Goal: Check status: Check status

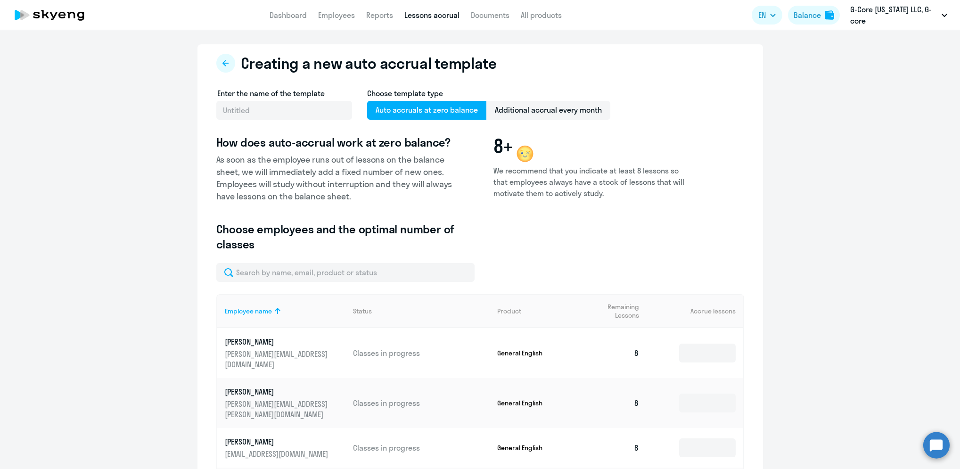
select select "10"
drag, startPoint x: 0, startPoint y: 0, endPoint x: 340, endPoint y: 17, distance: 340.3
click at [340, 17] on link "Employees" at bounding box center [336, 14] width 37 height 9
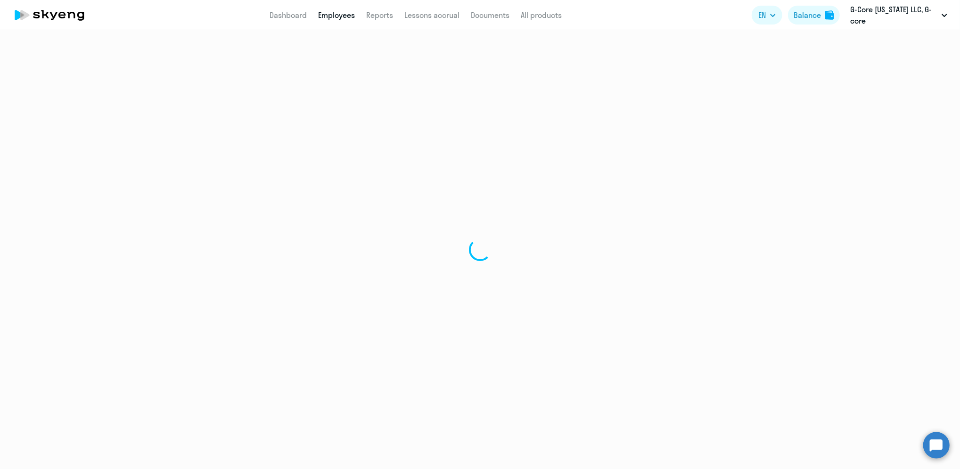
select select "30"
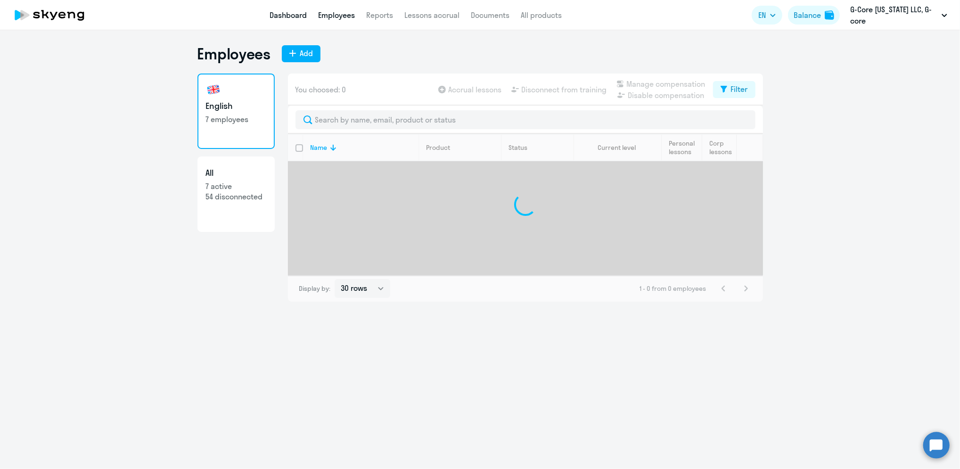
click at [299, 16] on link "Dashboard" at bounding box center [288, 14] width 37 height 9
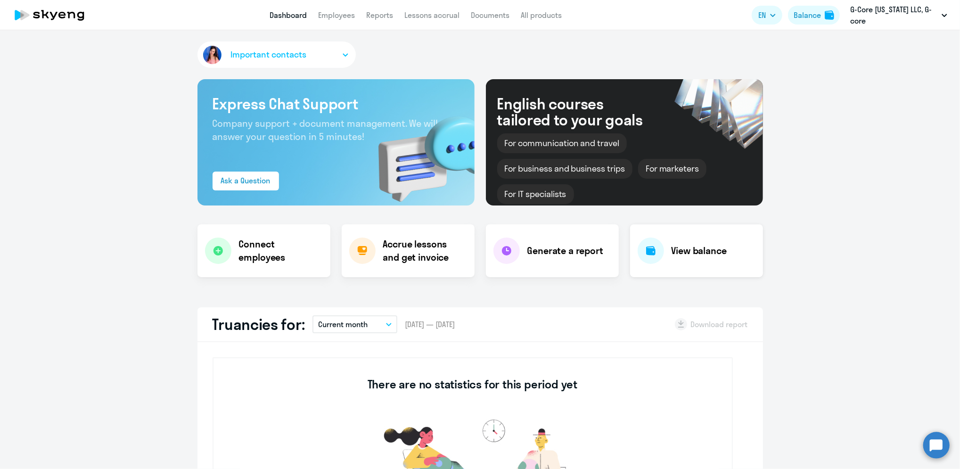
click at [673, 251] on h4 "View balance" at bounding box center [699, 250] width 55 height 13
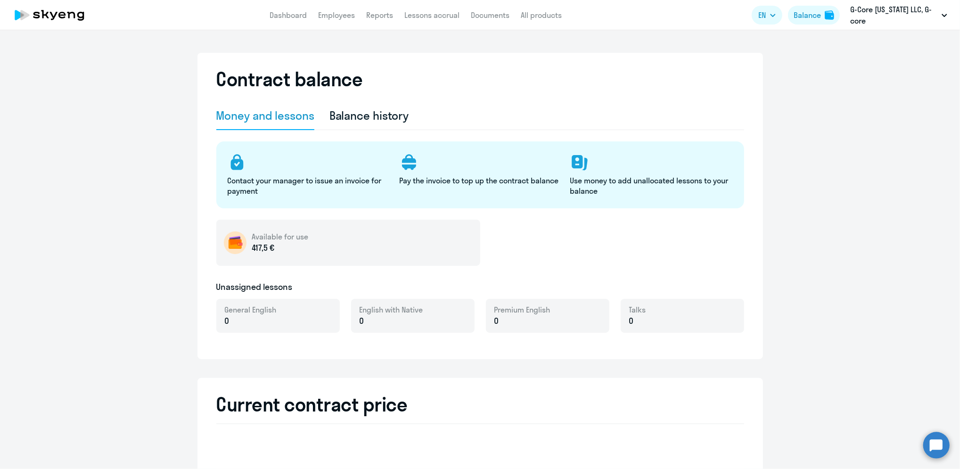
select select "english_adult_not_native_speaker"
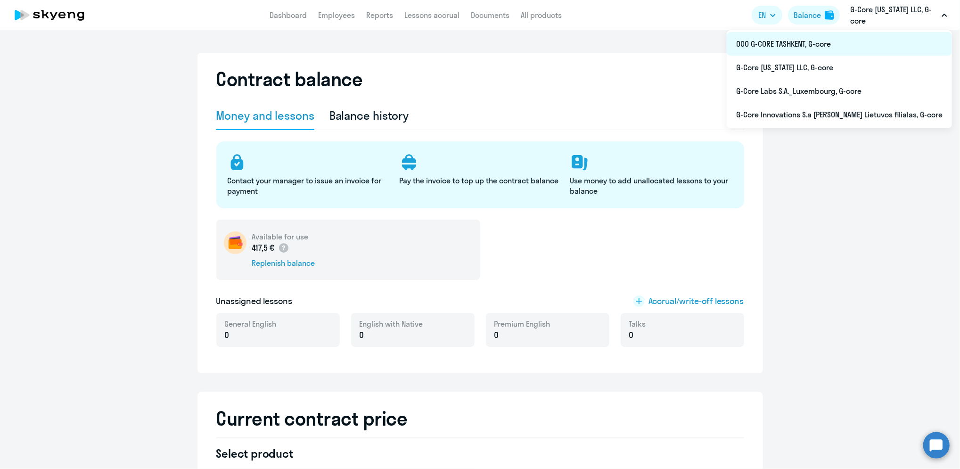
click at [848, 41] on li "ООО G-CORE TASHKENT, G-core" at bounding box center [839, 44] width 225 height 24
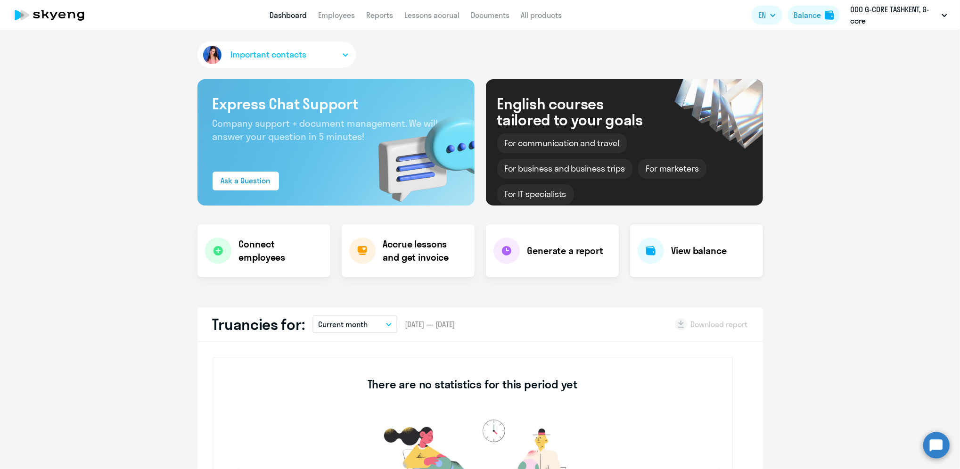
click at [663, 256] on div "View balance" at bounding box center [696, 250] width 133 height 53
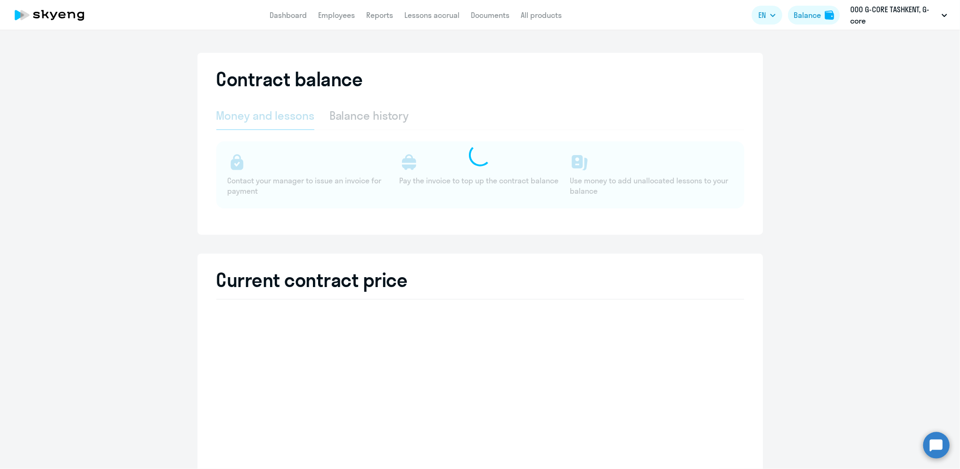
select select "english_adult_not_native_speaker"
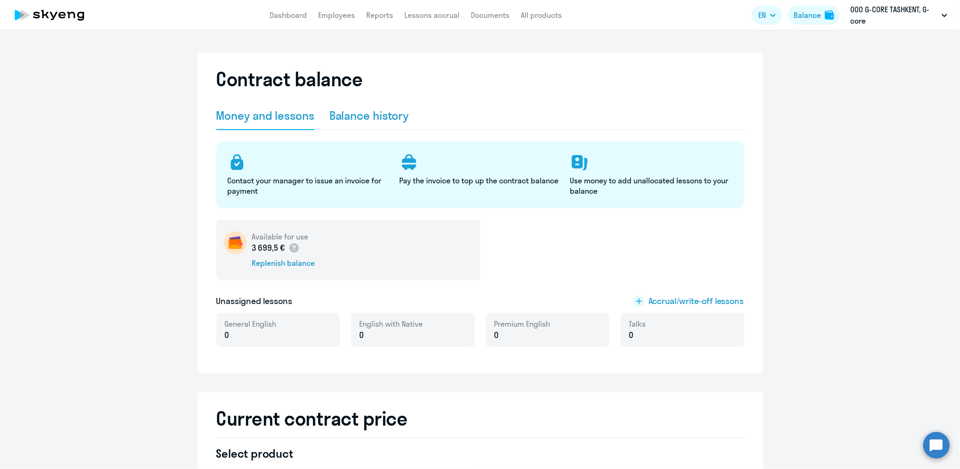
click at [372, 115] on div "Balance history" at bounding box center [370, 115] width 80 height 15
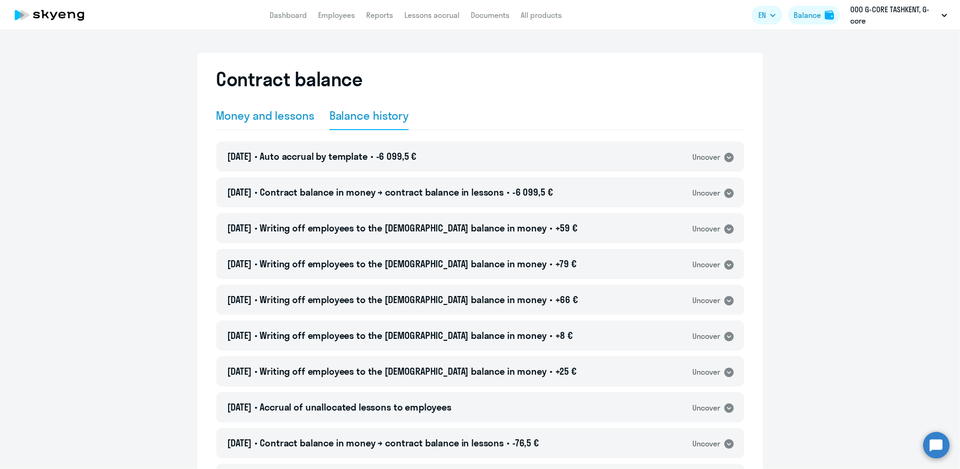
click at [269, 118] on div "Money and lessons" at bounding box center [265, 115] width 98 height 15
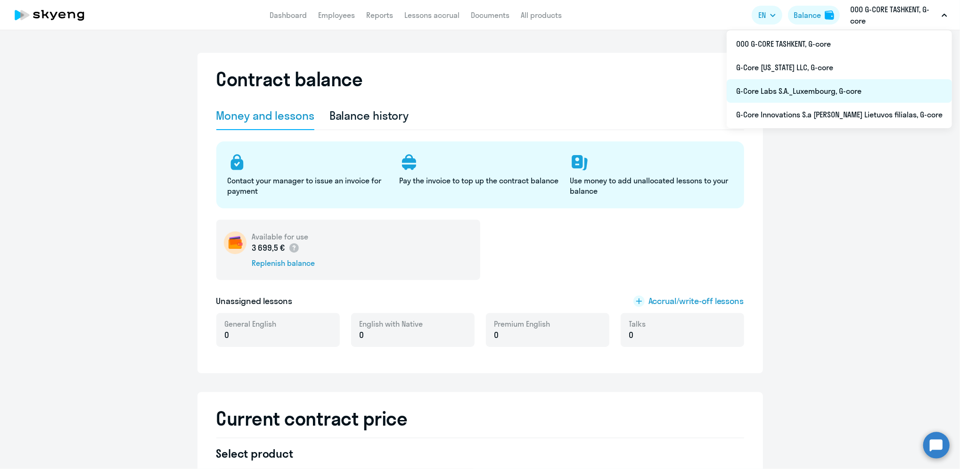
click at [854, 93] on li "G-Core Labs S.A._Luxembourg, G-core" at bounding box center [839, 91] width 225 height 24
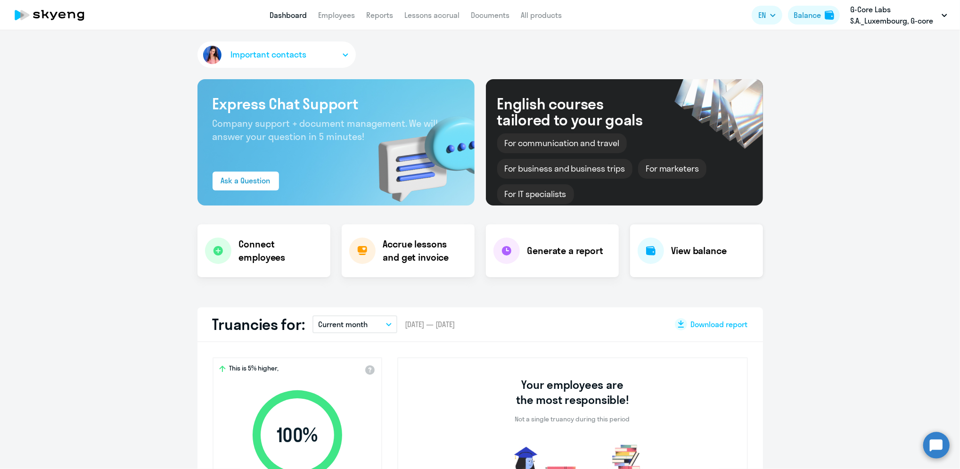
click at [712, 268] on div "View balance" at bounding box center [696, 250] width 133 height 53
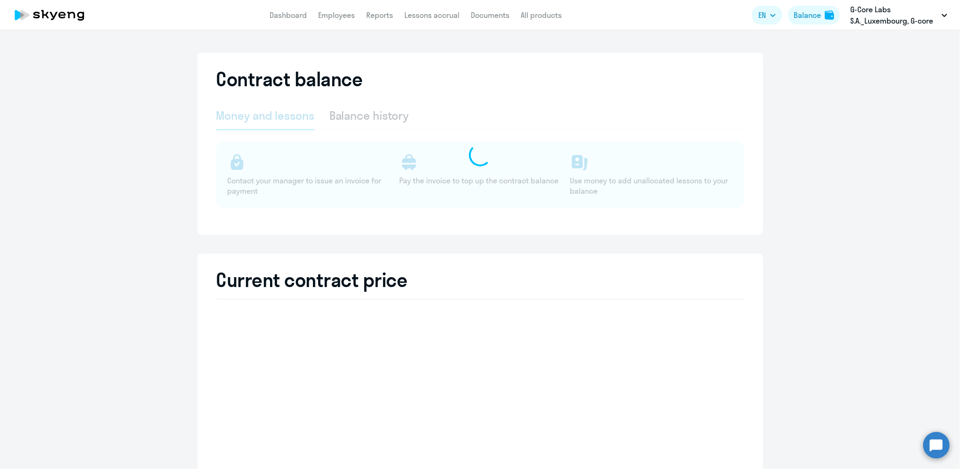
select select "english_adult_not_native_speaker"
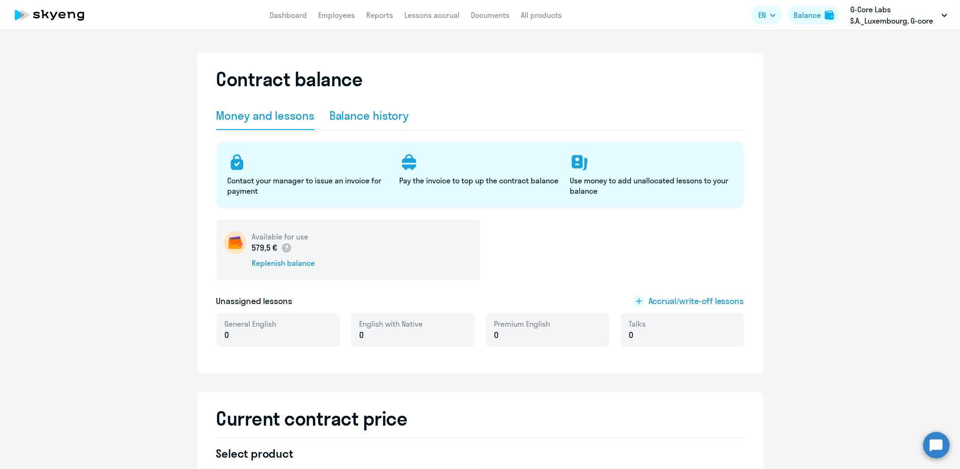
click at [362, 113] on div "Balance history" at bounding box center [370, 115] width 80 height 15
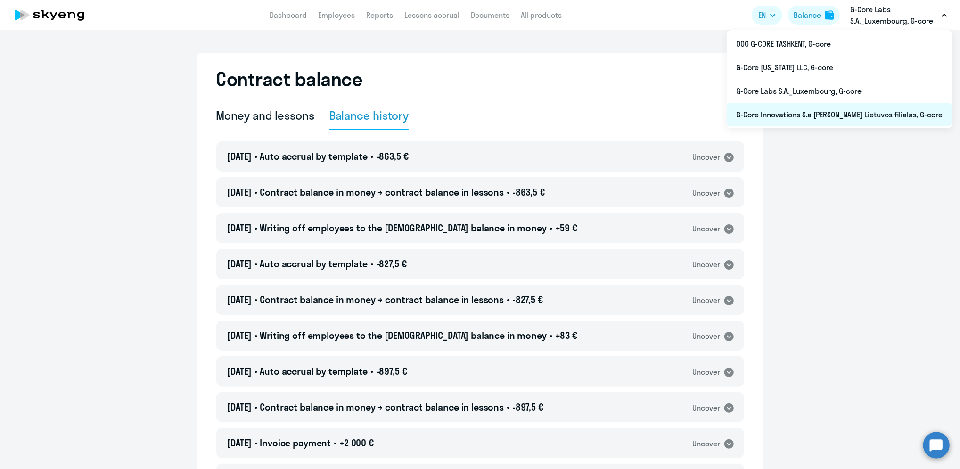
click at [863, 117] on li "G-Core Innovations S.a [PERSON_NAME] Lietuvos filialas, G-core" at bounding box center [839, 115] width 225 height 24
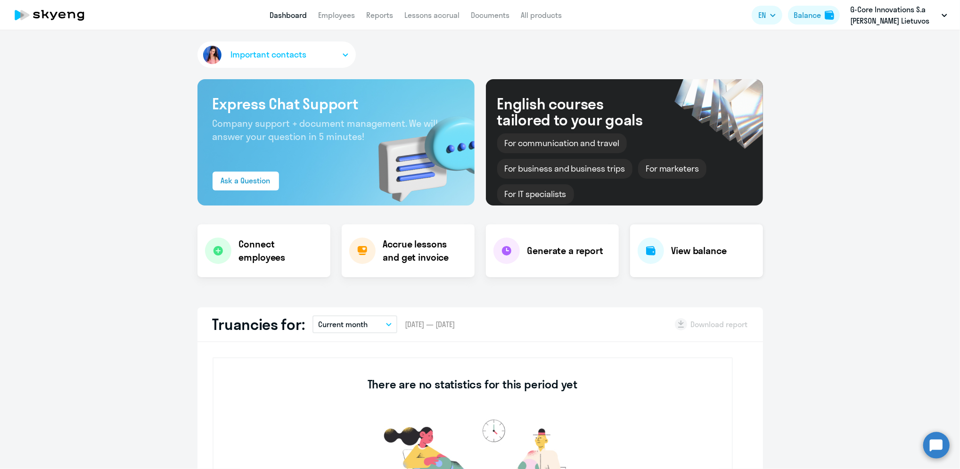
click at [682, 247] on h4 "View balance" at bounding box center [699, 250] width 55 height 13
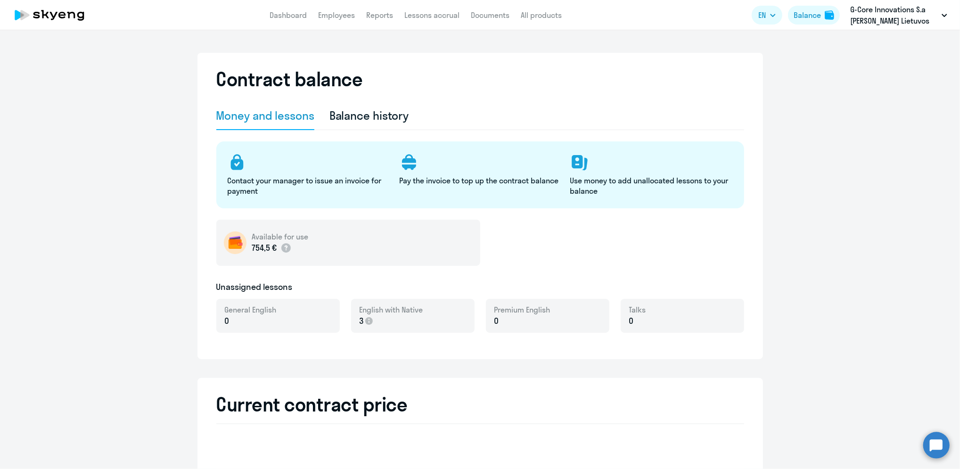
select select "english_adult_not_native_speaker"
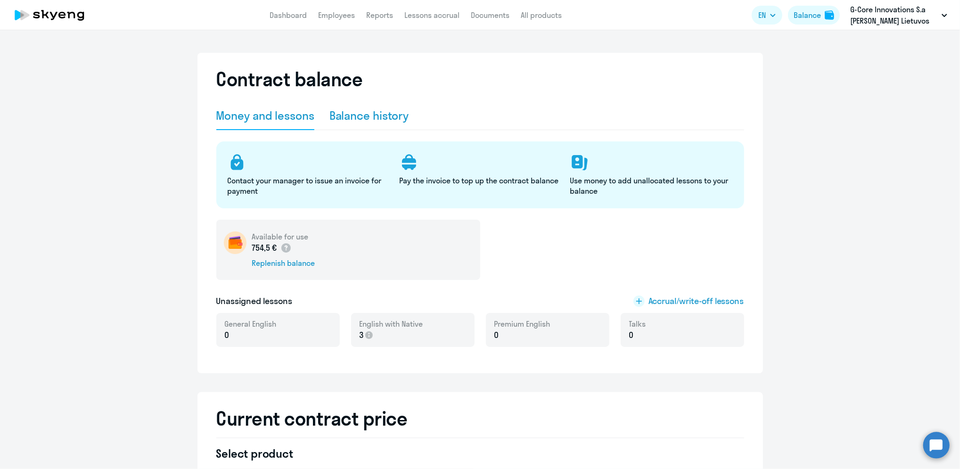
click at [366, 113] on div "Balance history" at bounding box center [370, 115] width 80 height 15
